Goal: Manage account settings

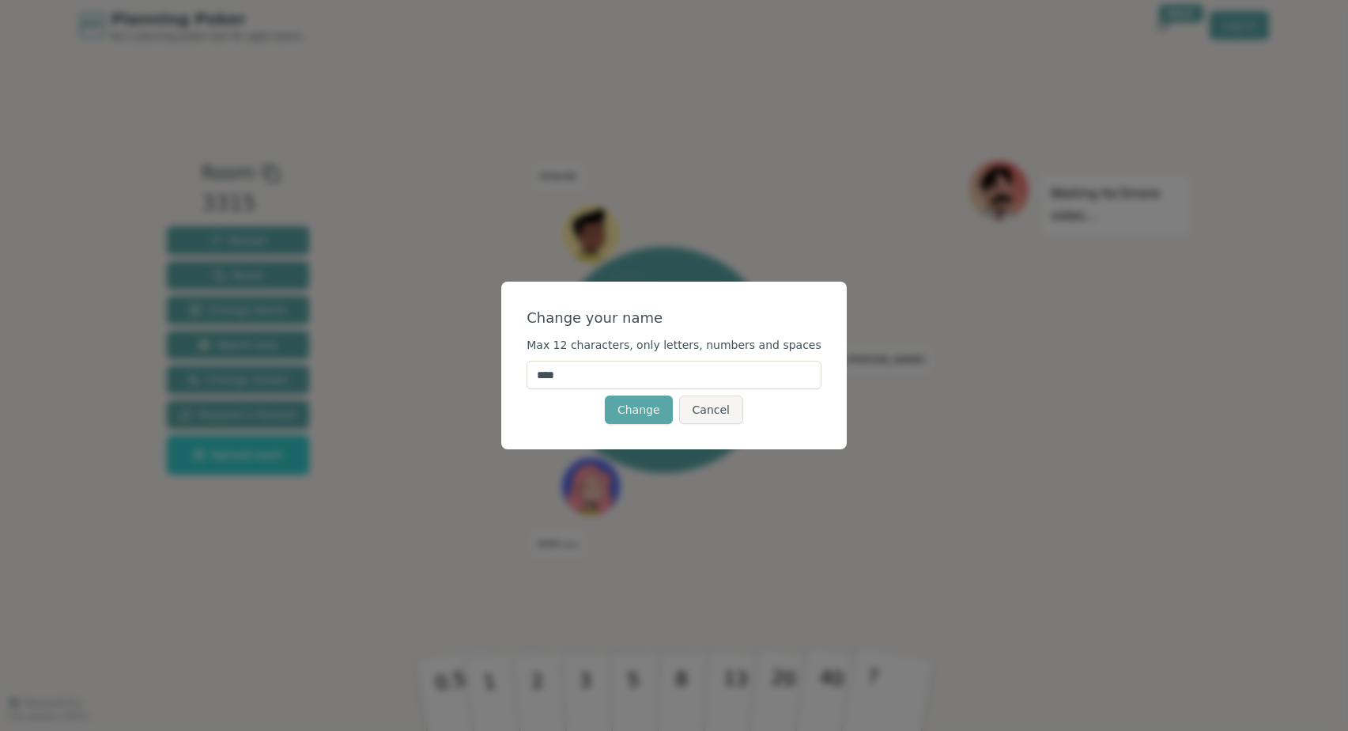
drag, startPoint x: 586, startPoint y: 384, endPoint x: 535, endPoint y: 380, distance: 50.8
click at [535, 380] on div "Change your name Max 12 characters, only letters, numbers and spaces **** Chang…" at bounding box center [674, 365] width 346 height 168
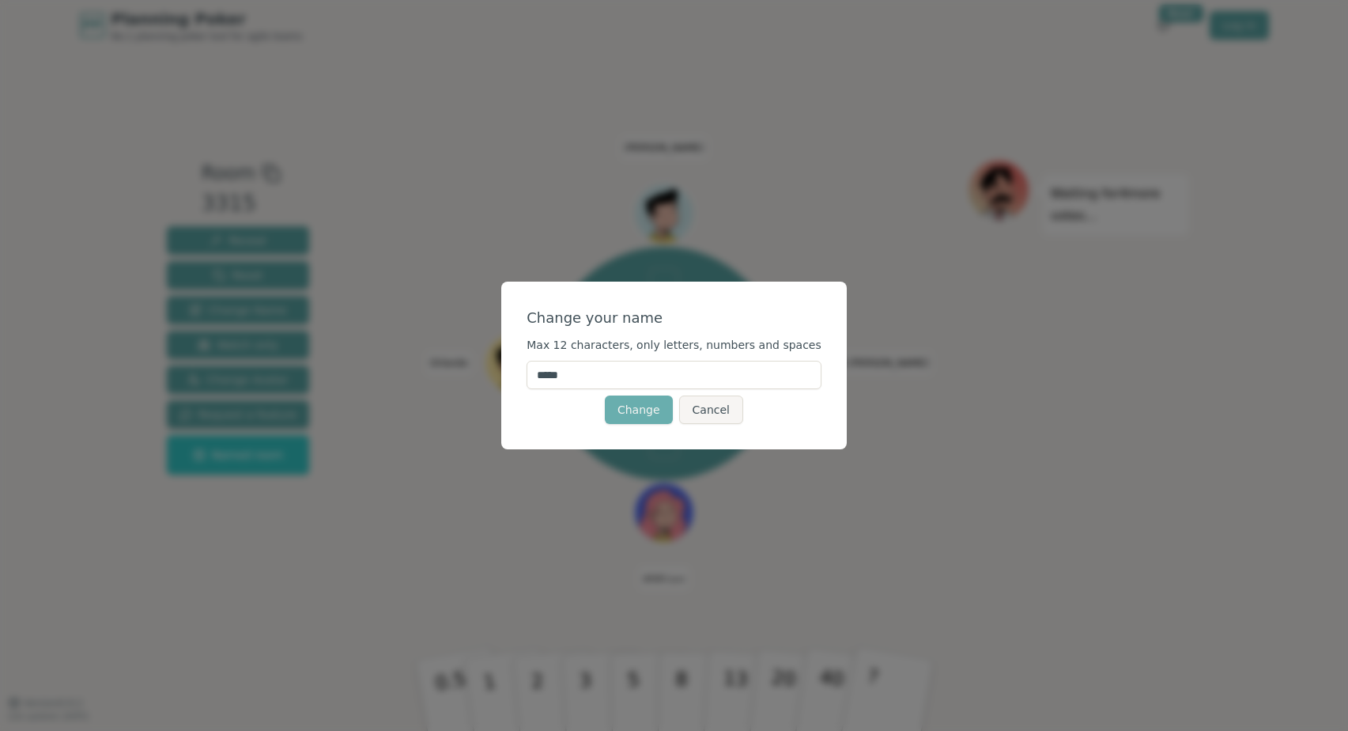
type input "*****"
click at [641, 406] on button "Change" at bounding box center [639, 409] width 68 height 28
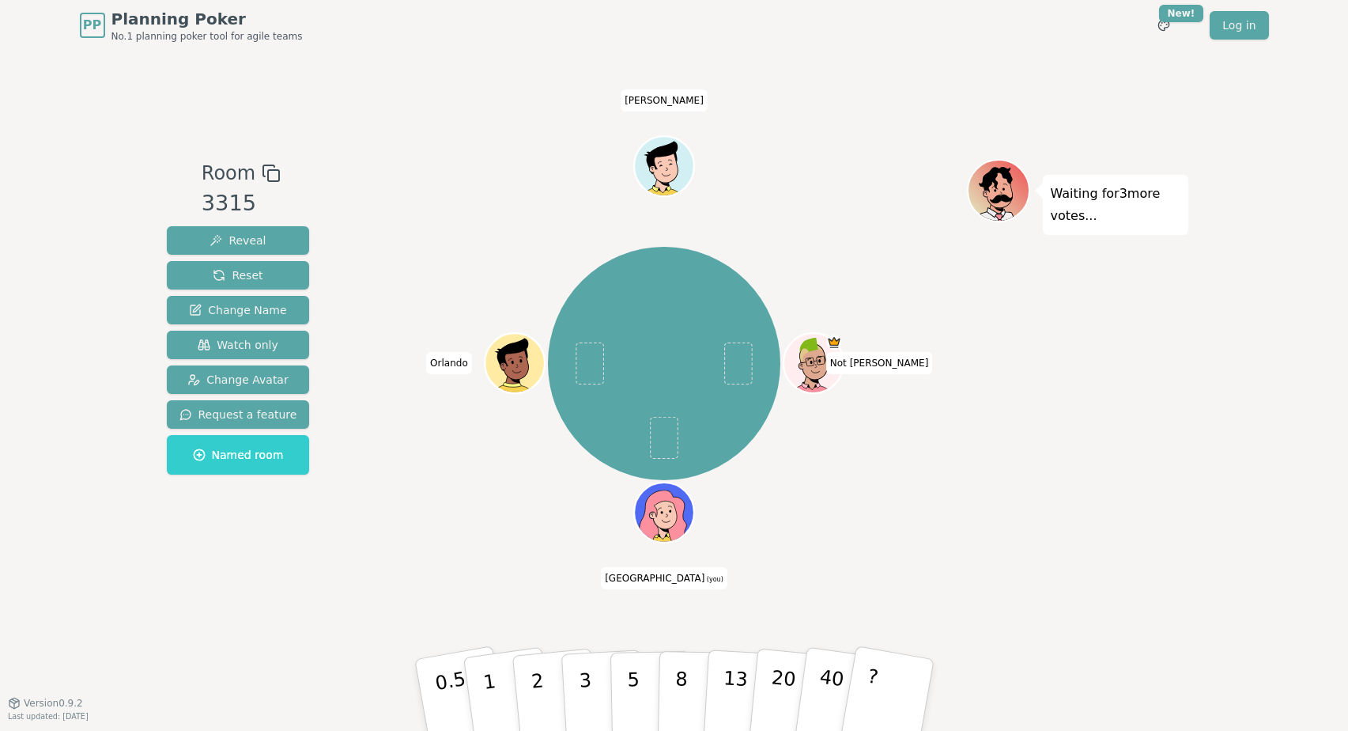
drag, startPoint x: 656, startPoint y: 511, endPoint x: 671, endPoint y: 520, distance: 18.4
click at [671, 520] on icon at bounding box center [666, 522] width 29 height 10
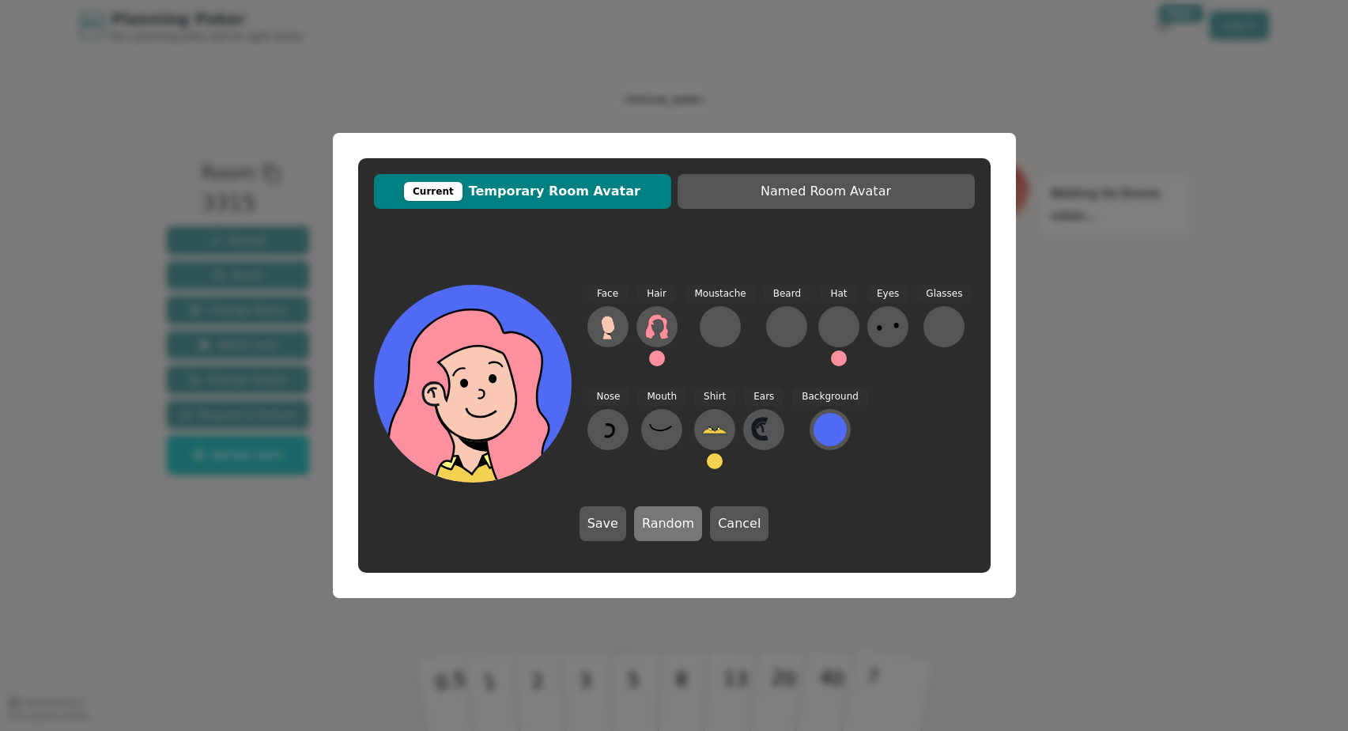
click at [677, 517] on button "Random" at bounding box center [668, 523] width 68 height 35
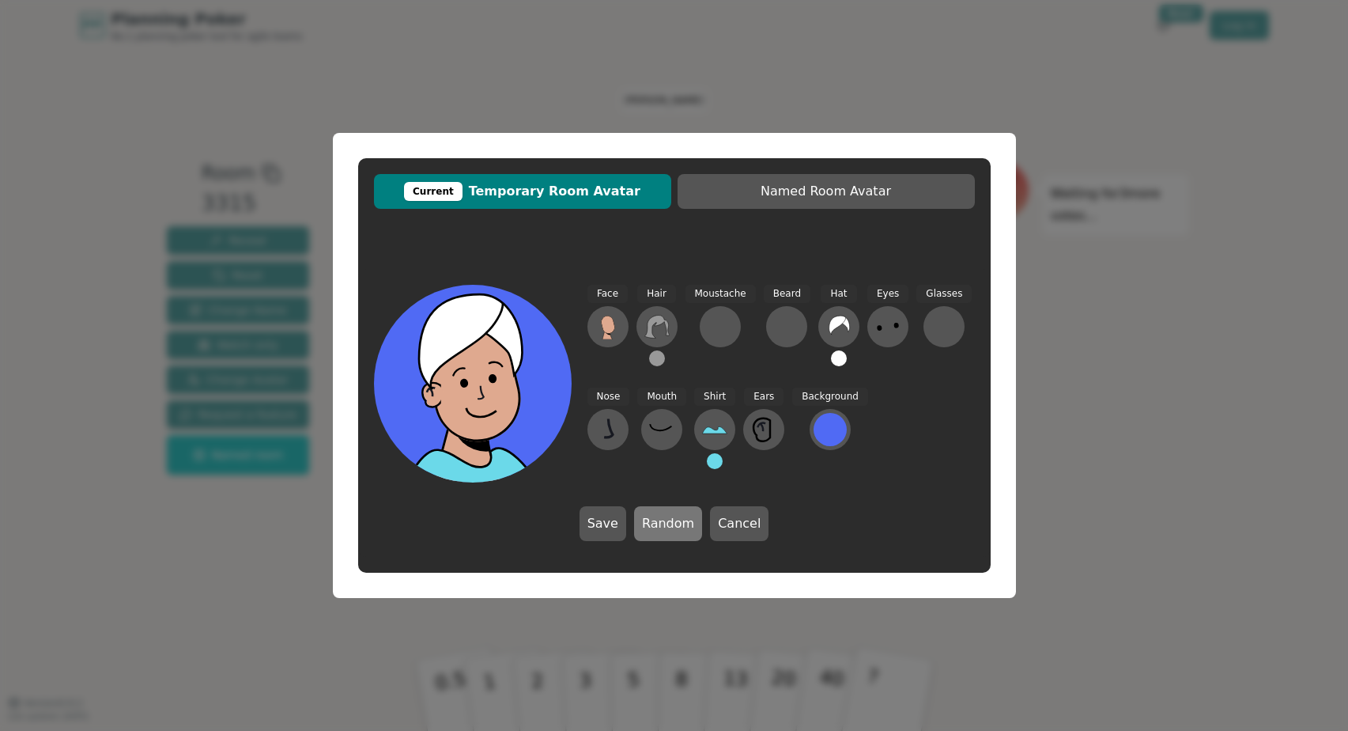
click at [677, 517] on button "Random" at bounding box center [668, 523] width 68 height 35
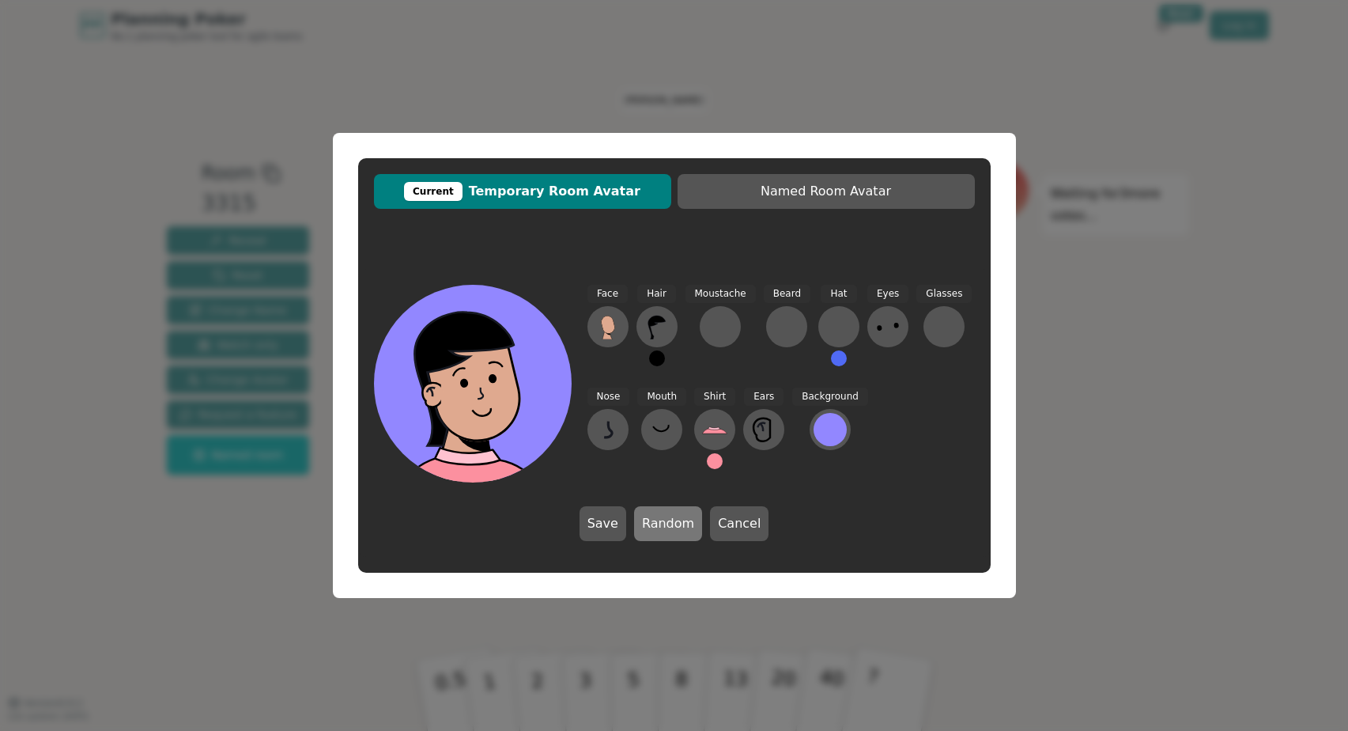
click at [677, 517] on button "Random" at bounding box center [668, 523] width 68 height 35
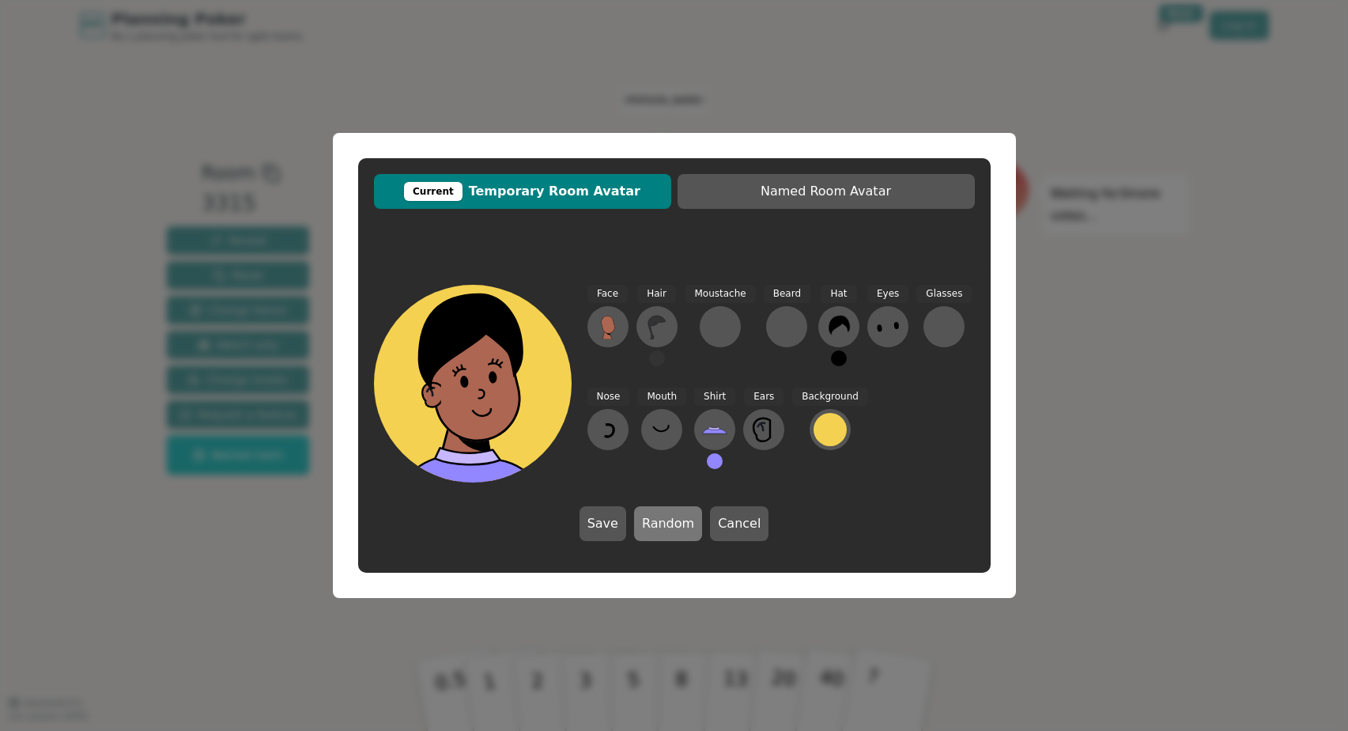
click at [677, 517] on button "Random" at bounding box center [668, 523] width 68 height 35
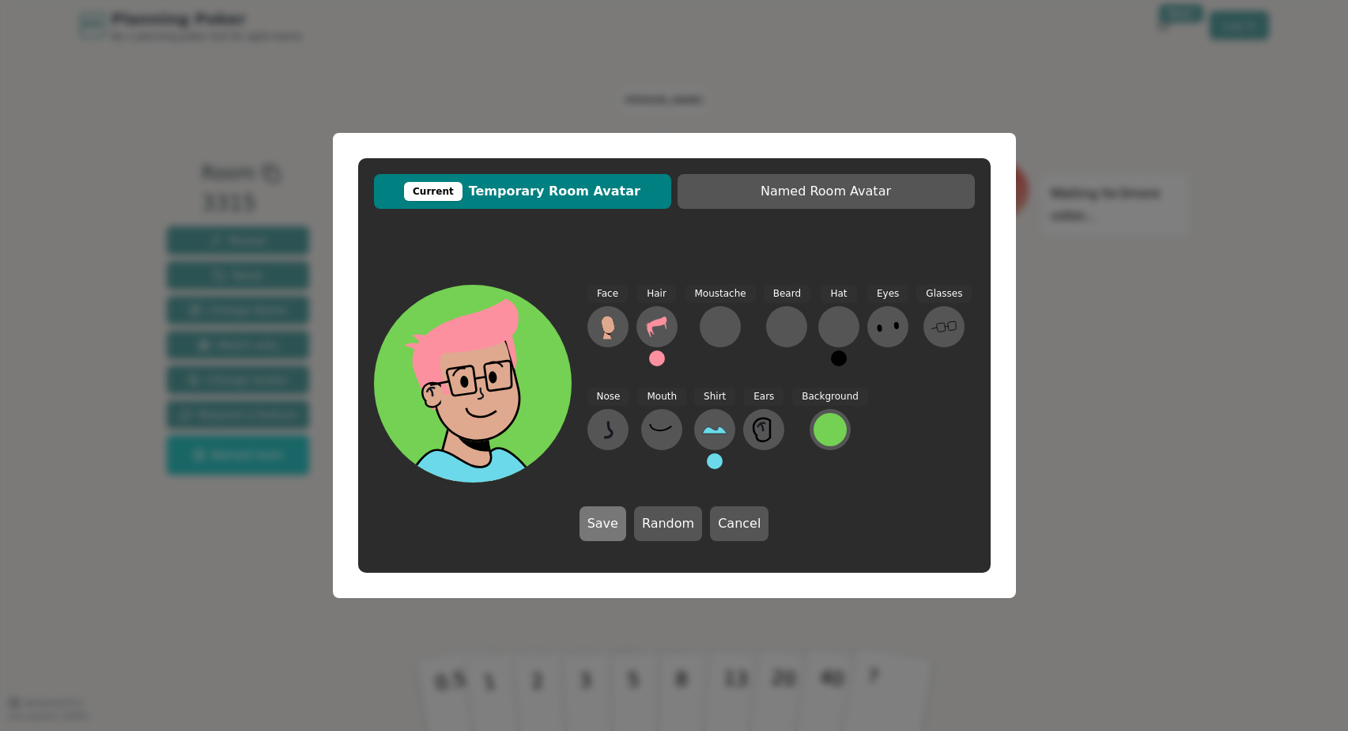
click at [611, 522] on button "Save" at bounding box center [603, 523] width 47 height 35
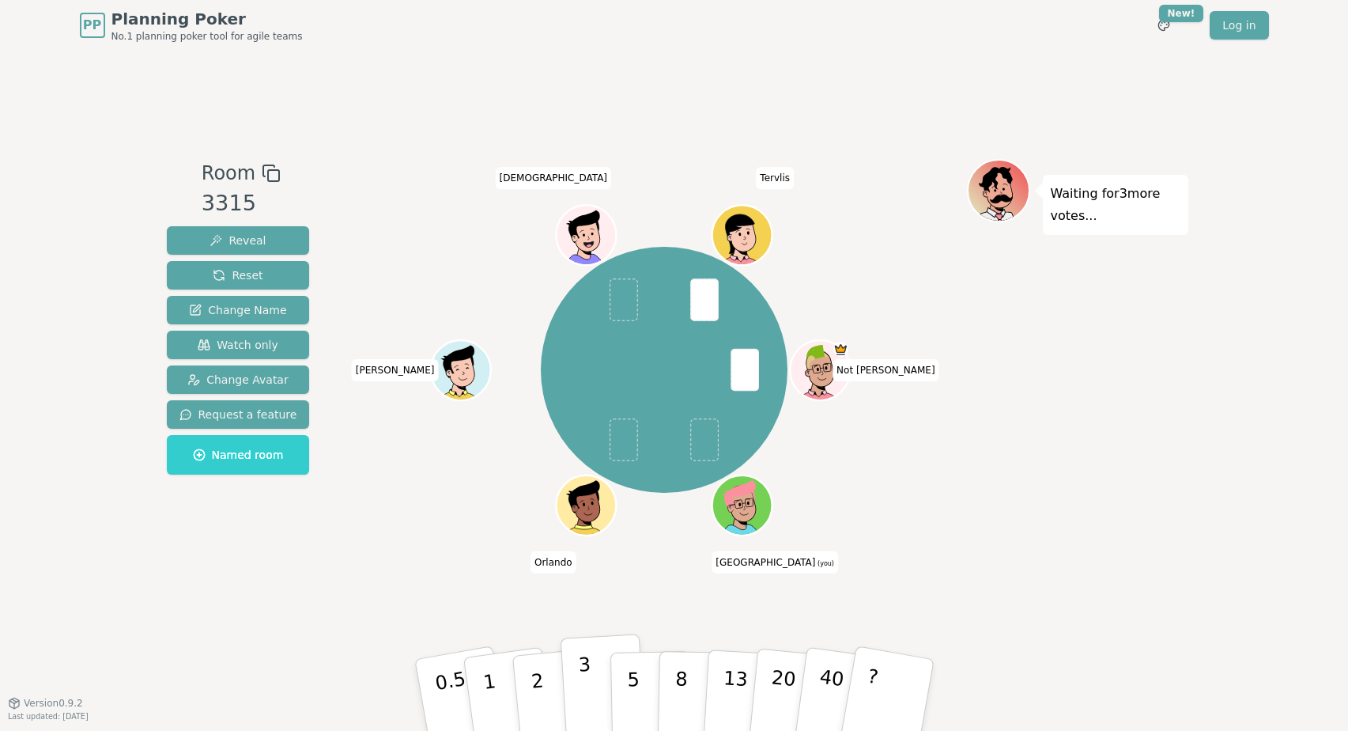
click at [576, 683] on button "3" at bounding box center [603, 694] width 86 height 123
